Goal: Task Accomplishment & Management: Use online tool/utility

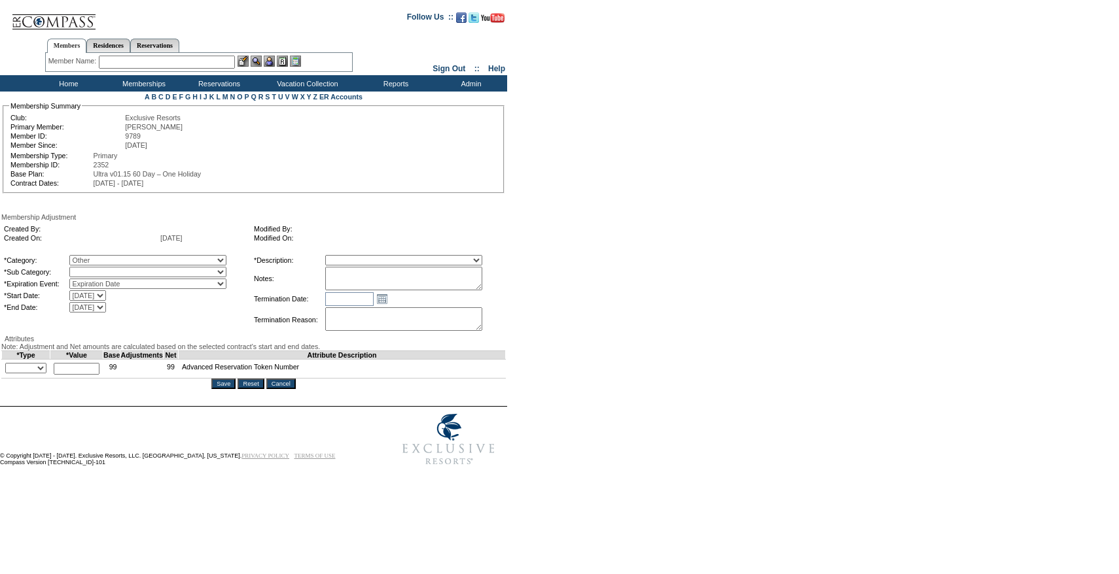
click at [113, 275] on select "Miscellaneous Adjustment" at bounding box center [147, 272] width 157 height 10
select select "179"
click at [96, 269] on select "Miscellaneous Adjustment" at bounding box center [147, 272] width 157 height 10
click at [383, 261] on select "Membership/Transfer Fee Adjustment Membership Fee Adjustment Add-On Fee Adjustm…" at bounding box center [403, 260] width 157 height 10
select select "275"
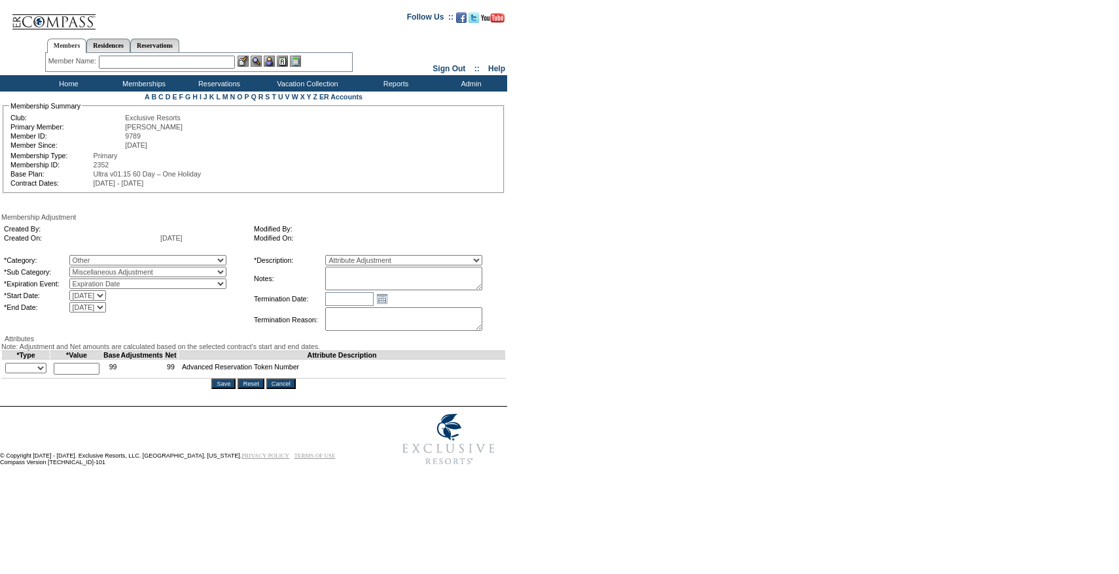
click at [349, 257] on select "Membership/Transfer Fee Adjustment Membership Fee Adjustment Add-On Fee Adjustm…" at bounding box center [403, 260] width 157 height 10
click at [402, 288] on textarea at bounding box center [403, 279] width 157 height 24
type textarea "Per [PERSON_NAME] case [DATE], Member flexed down to 10 days, they should only …"
click at [610, 273] on form "Follow Us ::" at bounding box center [557, 237] width 1114 height 469
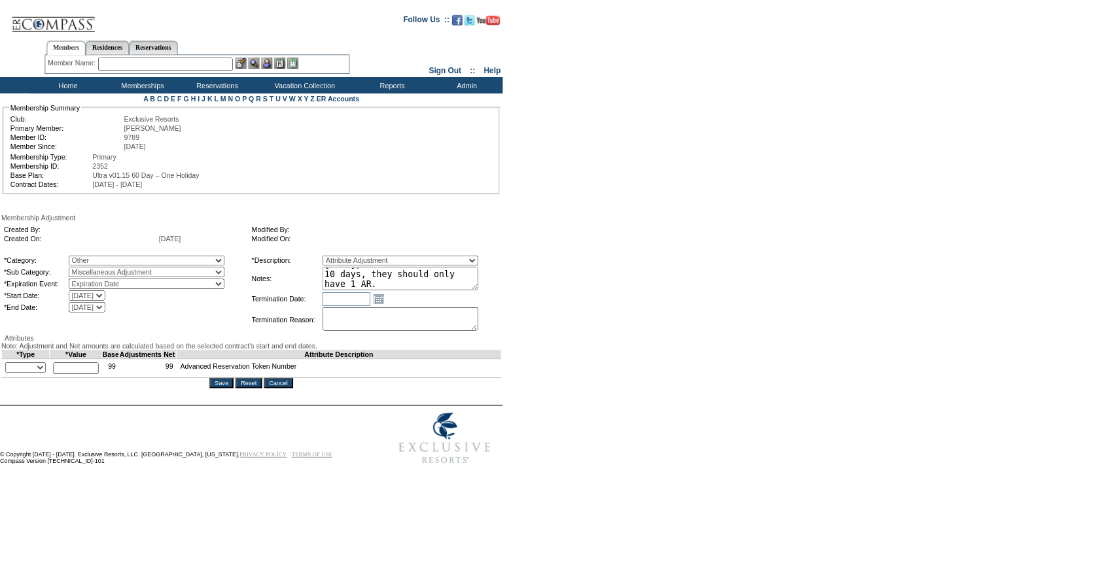
scroll to position [0, 0]
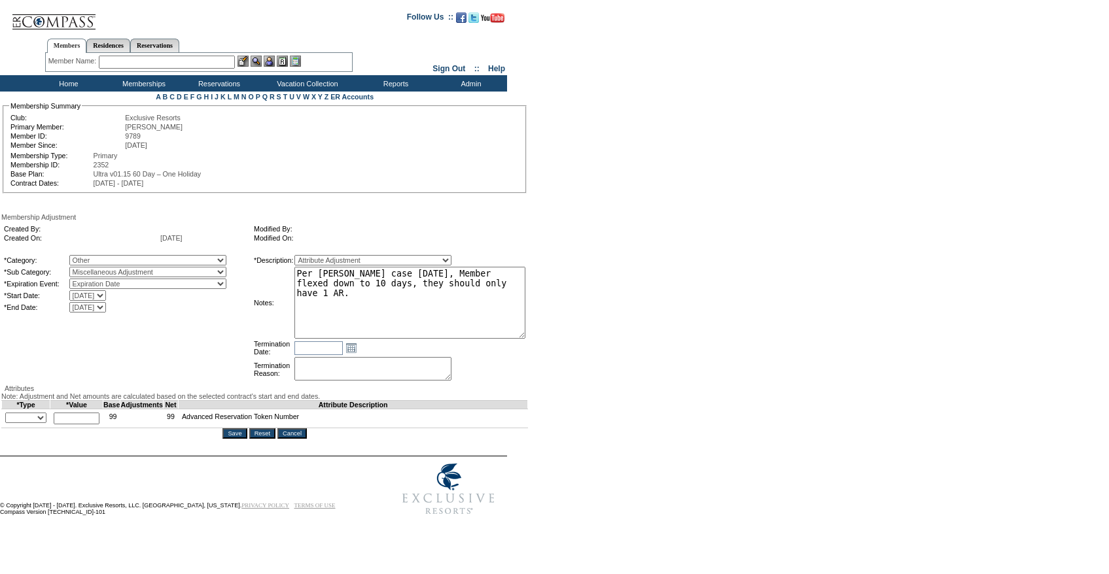
drag, startPoint x: 501, startPoint y: 289, endPoint x: 580, endPoint y: 325, distance: 86.9
click at [580, 325] on form "Follow Us ::" at bounding box center [552, 262] width 1104 height 519
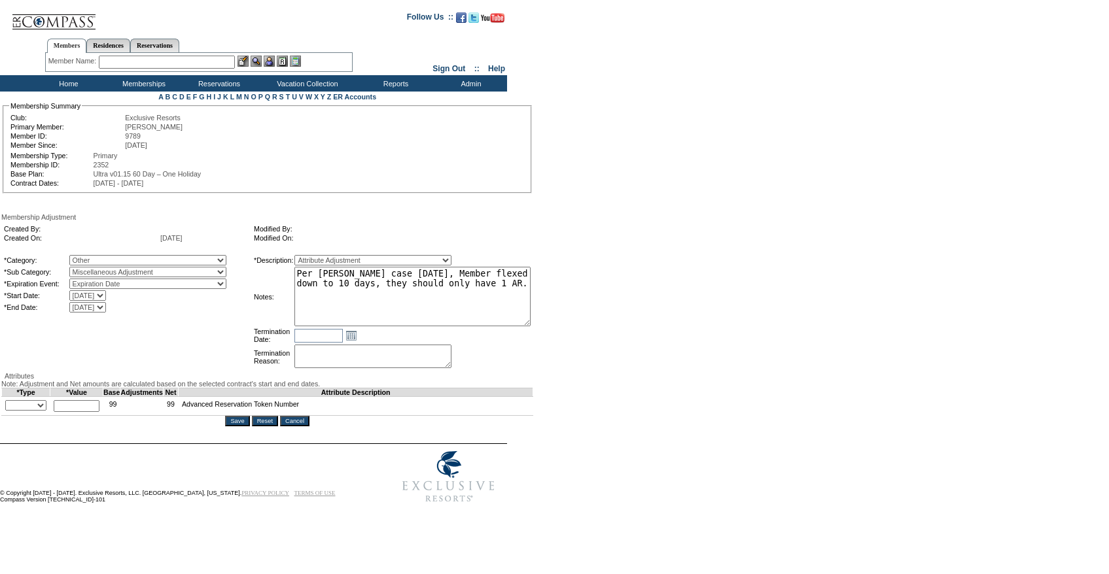
click at [39, 411] on select "+ - Override" at bounding box center [25, 405] width 41 height 10
select select "2"
click at [9, 411] on select "+ - Override" at bounding box center [25, 405] width 41 height 10
click at [88, 412] on input "text" at bounding box center [77, 406] width 46 height 12
type input "98"
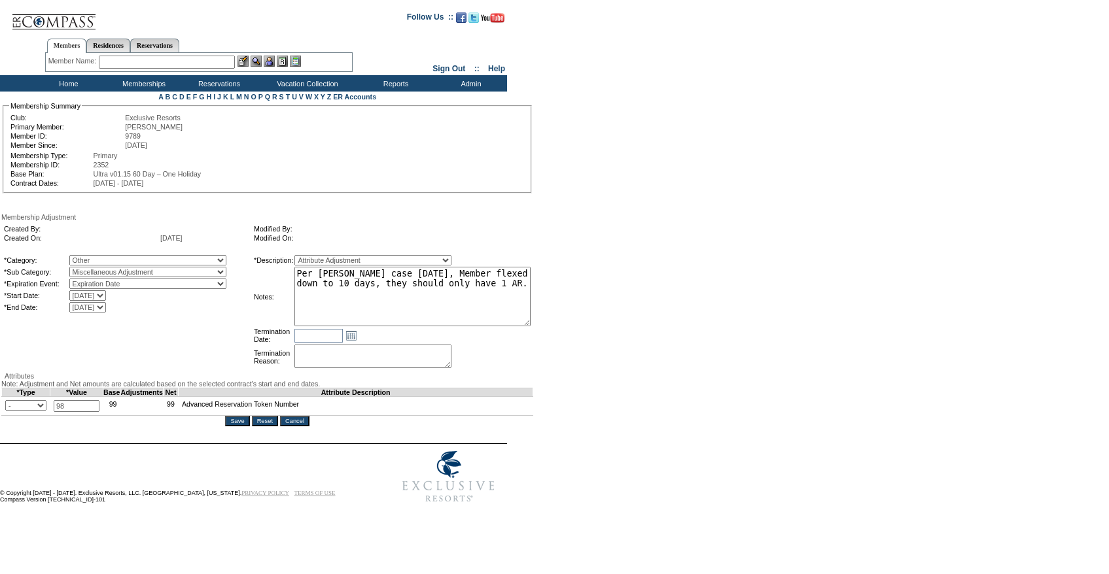
click at [463, 292] on textarea "Per [PERSON_NAME] case [DATE], Member flexed down to 10 days, they should only …" at bounding box center [412, 297] width 236 height 60
click at [436, 286] on textarea "Per [PERSON_NAME] case [DATE], Member flexed down to 10 days, they should only …" at bounding box center [412, 297] width 236 height 60
click at [434, 286] on textarea "Per [PERSON_NAME] case [DATE], Member flexed down to 10 days, they should only …" at bounding box center [412, 297] width 236 height 60
click at [432, 286] on textarea "Per [PERSON_NAME] case [DATE], Member flexed down to 10 days. PD - should only …" at bounding box center [412, 297] width 236 height 60
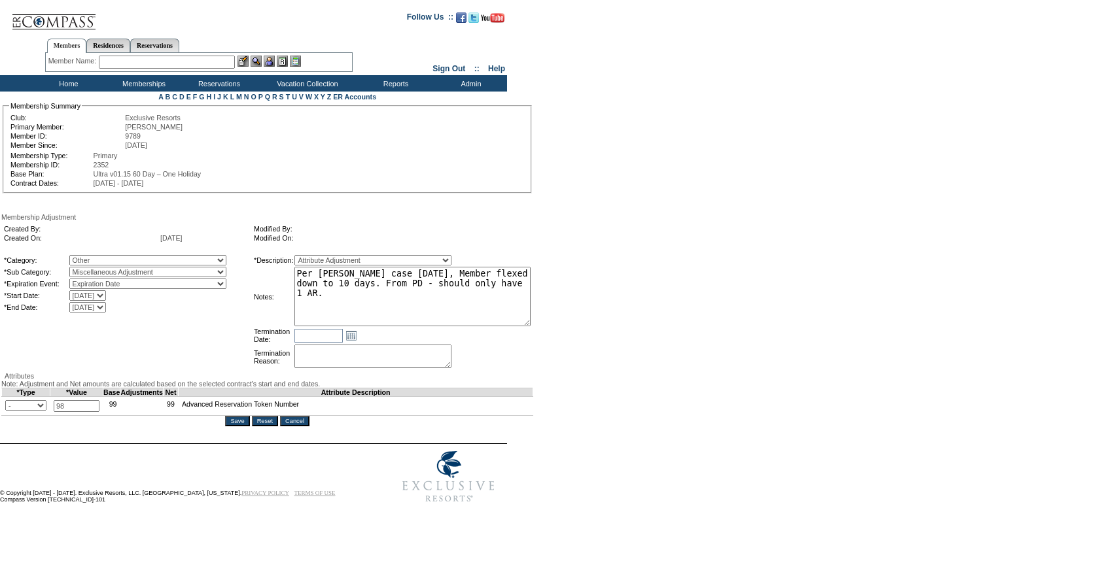
click at [486, 305] on textarea "Per [PERSON_NAME] case [DATE], Member flexed down to 10 days. From PD - should …" at bounding box center [412, 297] width 236 height 60
type textarea "Per [PERSON_NAME] case [DATE], Member flexed down to 10 days. From PD - should …"
click at [164, 376] on div "Membership Adjustment Created By: Created On: [DATE] Modified By: Modified On: …" at bounding box center [267, 319] width 532 height 213
click at [232, 426] on input "Save" at bounding box center [237, 421] width 24 height 10
